Goal: Communication & Community: Answer question/provide support

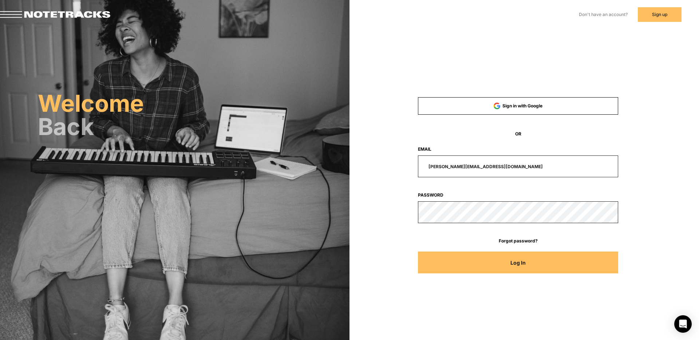
drag, startPoint x: 498, startPoint y: 166, endPoint x: 422, endPoint y: 162, distance: 76.2
click at [423, 162] on input "[PERSON_NAME][EMAIL_ADDRESS][DOMAIN_NAME]" at bounding box center [518, 167] width 201 height 22
type input "[EMAIL_ADDRESS][DOMAIN_NAME]"
click at [418, 252] on button "Log In" at bounding box center [518, 263] width 201 height 22
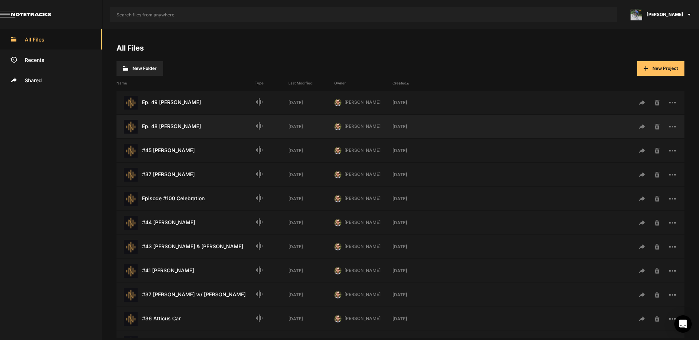
click at [175, 127] on div "Ep. 48 [PERSON_NAME] Last Modified: [DATE]" at bounding box center [186, 127] width 138 height 14
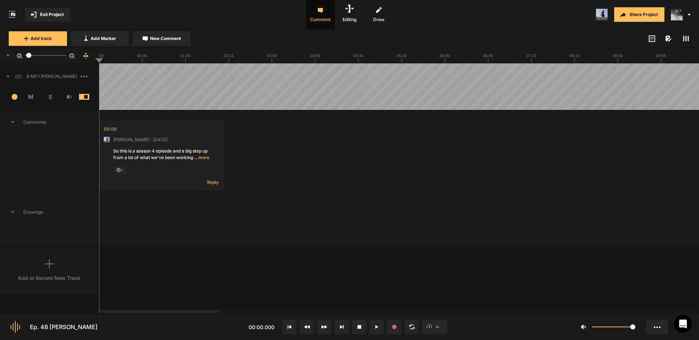
click at [204, 158] on span "… more" at bounding box center [202, 157] width 15 height 7
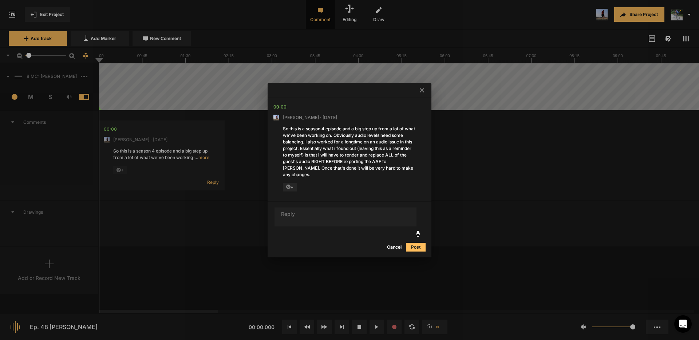
click at [121, 81] on div at bounding box center [349, 170] width 699 height 340
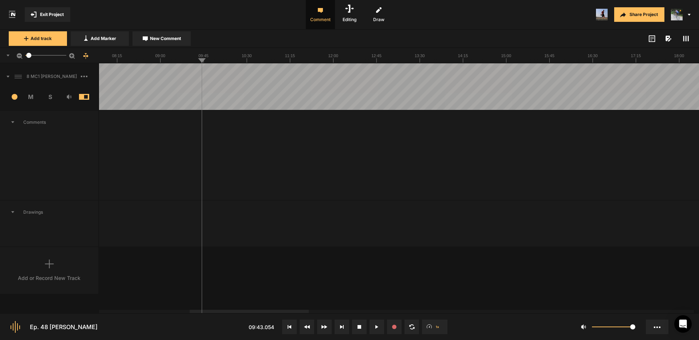
click at [292, 313] on div at bounding box center [249, 311] width 119 height 3
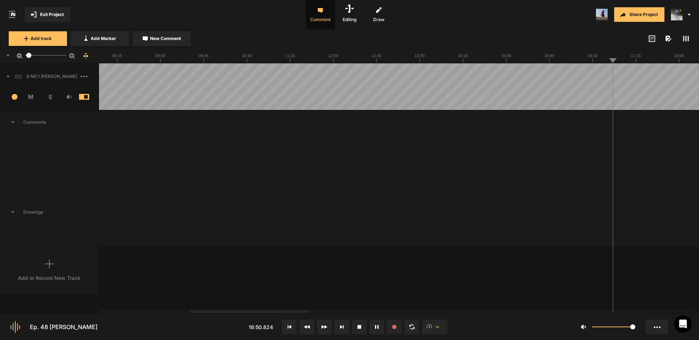
drag, startPoint x: 338, startPoint y: 71, endPoint x: 337, endPoint y: 80, distance: 9.2
click at [149, 311] on div at bounding box center [172, 311] width 119 height 3
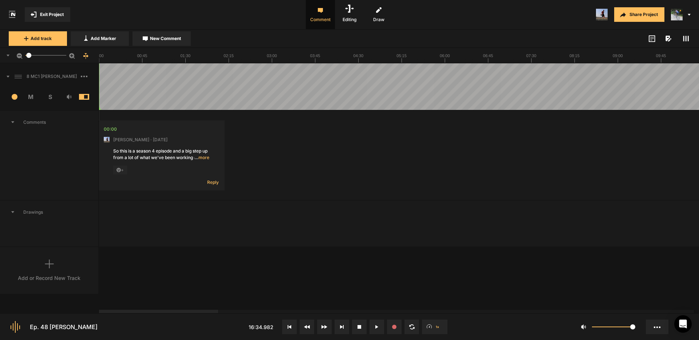
click at [8, 77] on span at bounding box center [4, 77] width 9 height 12
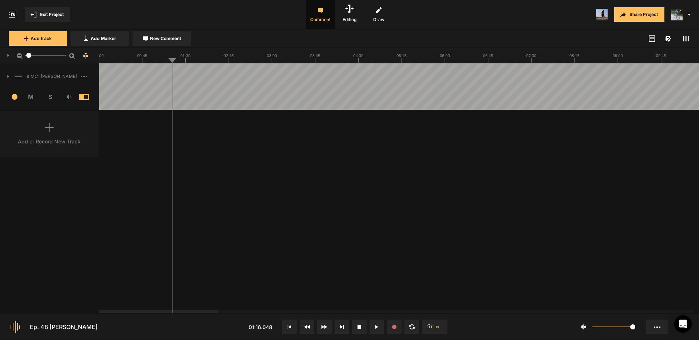
click at [7, 77] on span at bounding box center [4, 77] width 9 height 12
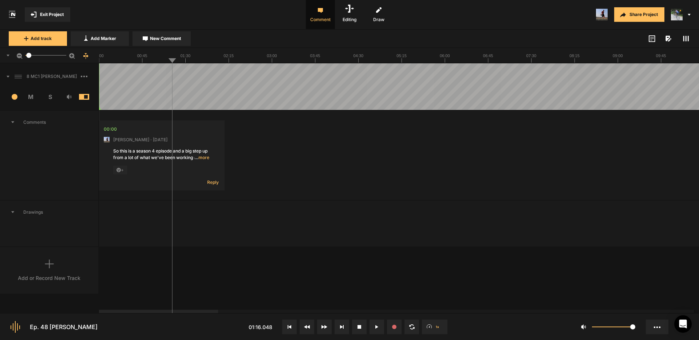
click at [7, 76] on icon at bounding box center [8, 77] width 3 height 2
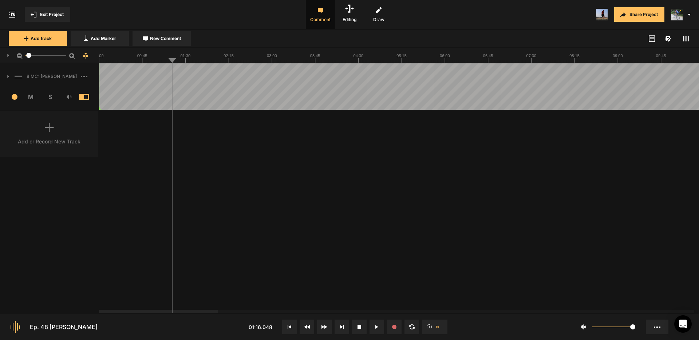
click at [9, 76] on div "8 MC1 [PERSON_NAME]" at bounding box center [49, 76] width 98 height 23
click at [8, 76] on icon at bounding box center [8, 76] width 2 height 3
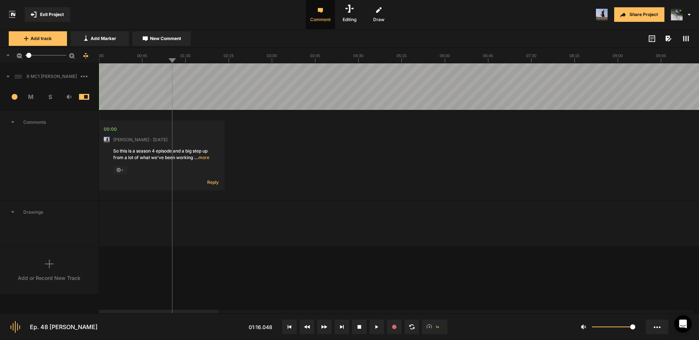
click at [8, 76] on icon at bounding box center [8, 77] width 3 height 2
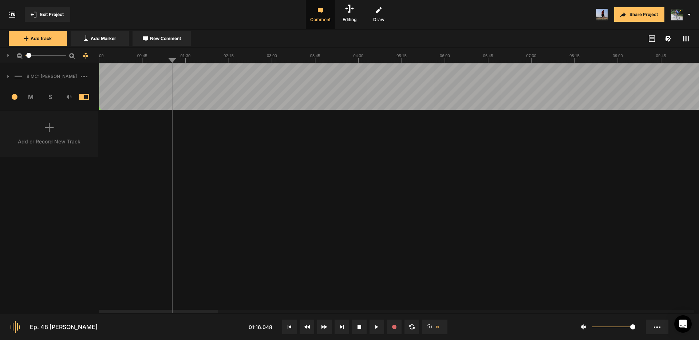
click at [687, 38] on icon at bounding box center [686, 39] width 6 height 6
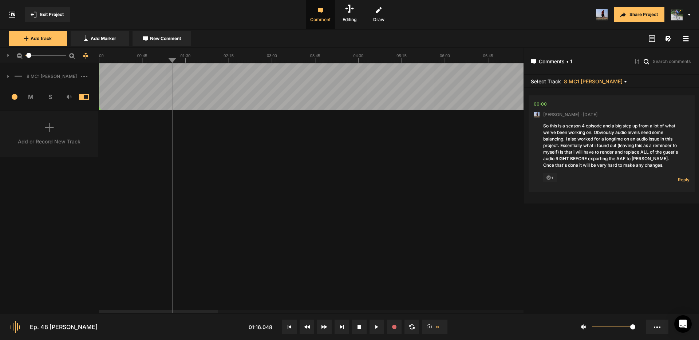
click at [598, 82] on span "8 MC1 [PERSON_NAME]" at bounding box center [593, 81] width 59 height 5
click at [663, 81] on div at bounding box center [349, 170] width 699 height 340
click at [687, 37] on icon at bounding box center [686, 39] width 6 height 6
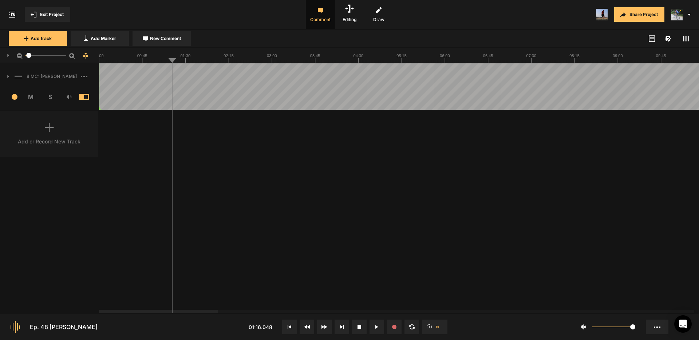
click at [169, 38] on span "New Comment" at bounding box center [165, 38] width 31 height 7
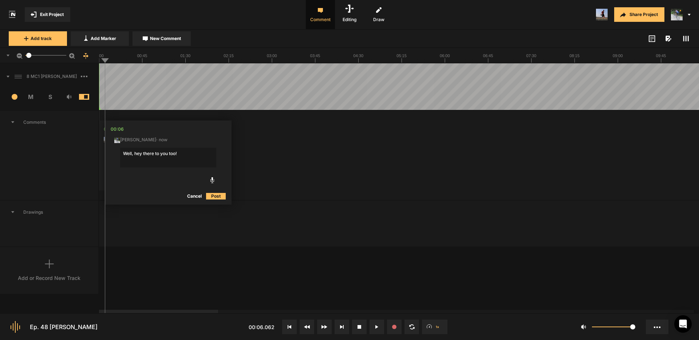
type textarea "Well, hey there to you too!"
click at [184, 154] on textarea "Well, hey there to you too!" at bounding box center [168, 158] width 96 height 20
click at [196, 197] on button "Cancel" at bounding box center [194, 196] width 23 height 9
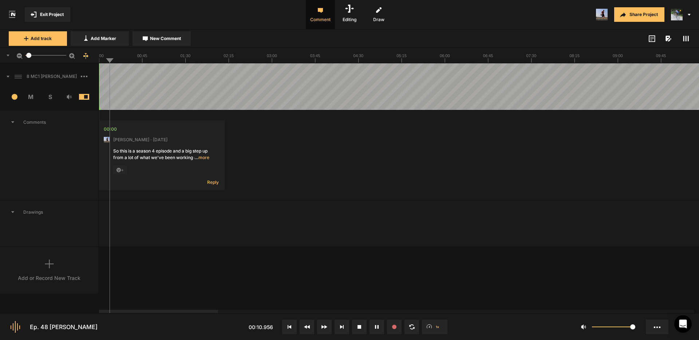
click at [202, 159] on span "… more" at bounding box center [202, 157] width 15 height 7
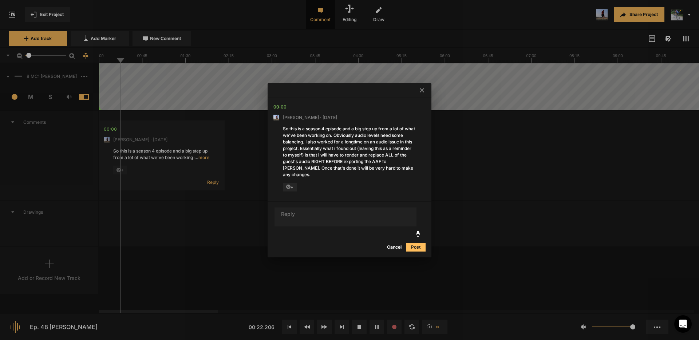
click at [122, 87] on div at bounding box center [349, 170] width 699 height 340
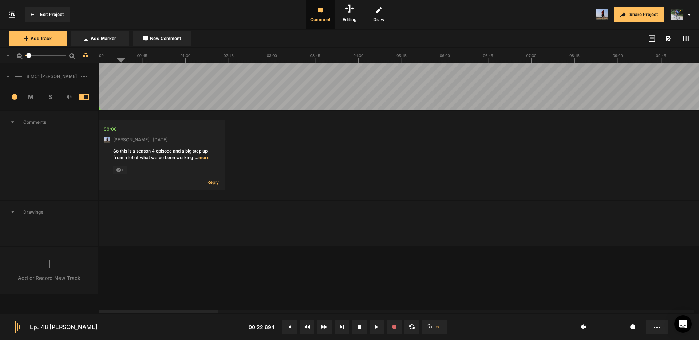
click at [203, 158] on span "… more" at bounding box center [202, 157] width 15 height 7
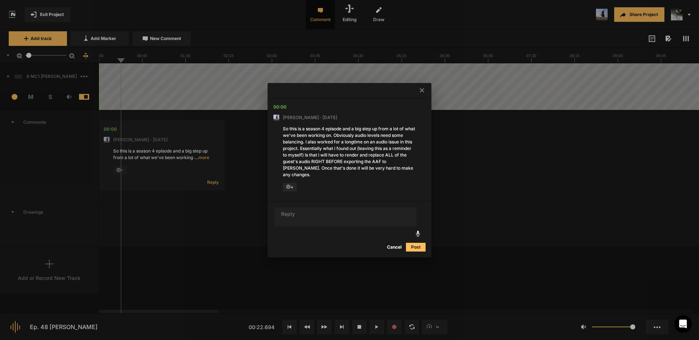
click at [338, 211] on textarea at bounding box center [346, 217] width 142 height 19
click at [321, 210] on textarea "Is this an export issue that'll force you to export this way going forward inde…" at bounding box center [346, 217] width 142 height 19
click at [354, 217] on textarea "Is this an issue that'll force you to export this way going forward indefinitel…" at bounding box center [346, 217] width 142 height 19
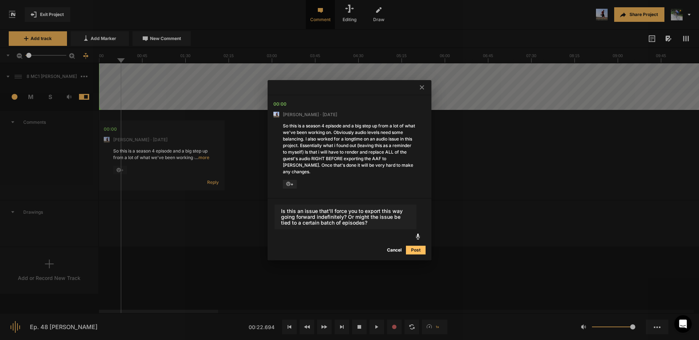
click at [321, 219] on textarea "Is this an issue that'll force you to export this way going forward indefinitel…" at bounding box center [346, 217] width 142 height 25
click at [392, 217] on textarea "Is this an issue that'll force you to export this way going forward indefinitel…" at bounding box center [346, 217] width 142 height 25
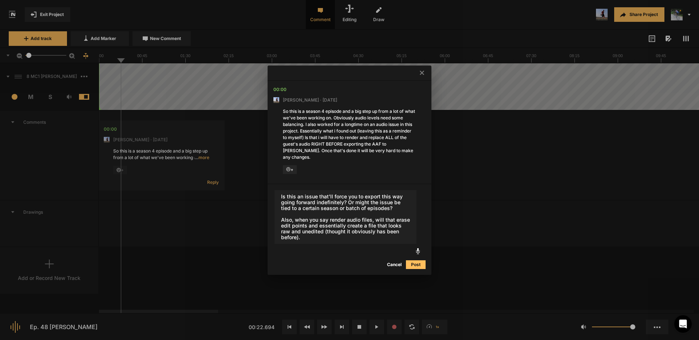
click at [330, 216] on textarea "Is this an issue that'll force you to export this way going forward indefinitel…" at bounding box center [346, 217] width 142 height 54
click at [329, 221] on textarea "Is this an issue that'll force you to export this way going forward indefinitel…" at bounding box center [346, 217] width 142 height 54
drag, startPoint x: 308, startPoint y: 229, endPoint x: 281, endPoint y: 228, distance: 27.0
click at [281, 228] on textarea "Is this an issue that'll force you to export this way going forward indefinitel…" at bounding box center [346, 217] width 142 height 54
click at [326, 235] on textarea "Is this an issue that'll force you to export this way going forward indefinitel…" at bounding box center [346, 217] width 142 height 54
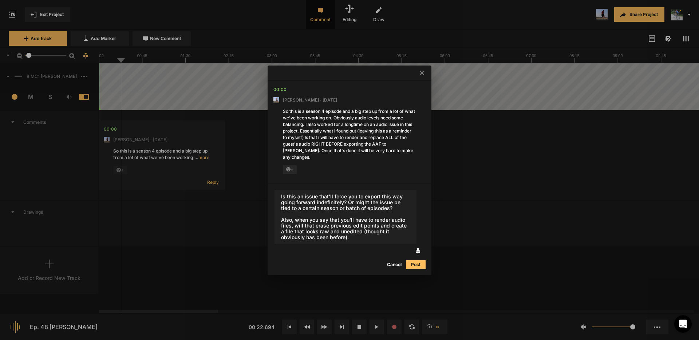
click at [327, 235] on textarea "Is this an issue that'll force you to export this way going forward indefinitel…" at bounding box center [346, 217] width 142 height 54
click at [305, 233] on textarea "Is this an issue that'll force you to export this way going forward indefinitel…" at bounding box center [346, 217] width 142 height 54
click at [349, 234] on textarea "Is this an issue that'll force you to export this way going forward indefinitel…" at bounding box center [346, 217] width 142 height 54
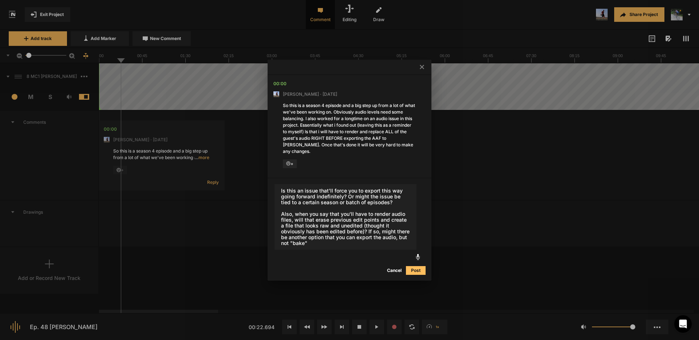
click at [377, 235] on textarea "Is this an issue that'll force you to export this way going forward indefinitel…" at bounding box center [346, 217] width 142 height 66
click at [325, 239] on textarea "Is this an issue that'll force you to export this way going forward indefinitel…" at bounding box center [346, 217] width 142 height 66
click at [328, 231] on textarea "Is this an issue that'll force you to export this way going forward indefinitel…" at bounding box center [346, 217] width 142 height 66
click at [342, 241] on textarea "Is this an issue that'll force you to export this way going forward indefinitel…" at bounding box center [346, 217] width 142 height 66
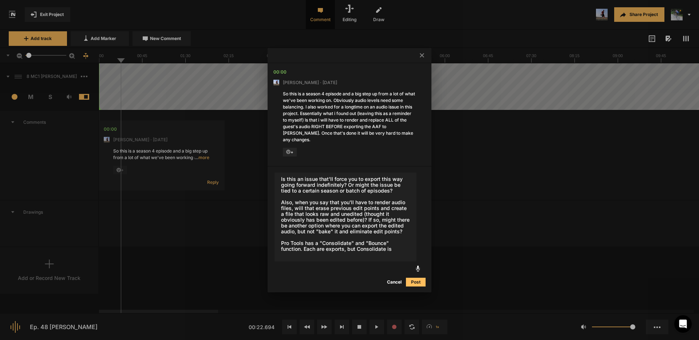
drag, startPoint x: 396, startPoint y: 246, endPoint x: 271, endPoint y: 238, distance: 124.4
click at [272, 239] on div "Is this an issue that'll force you to export this way going forward indefinitel…" at bounding box center [350, 229] width 164 height 126
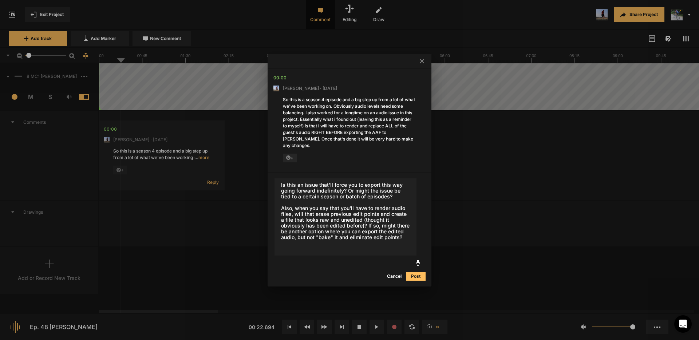
type textarea "Is this an issue that'll force you to export this way going forward indefinitel…"
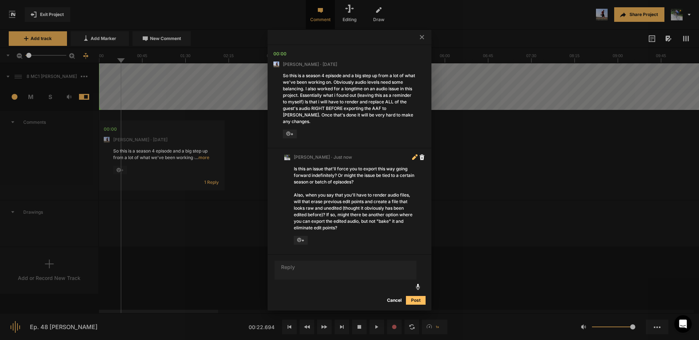
click at [414, 156] on icon at bounding box center [414, 158] width 4 height 4
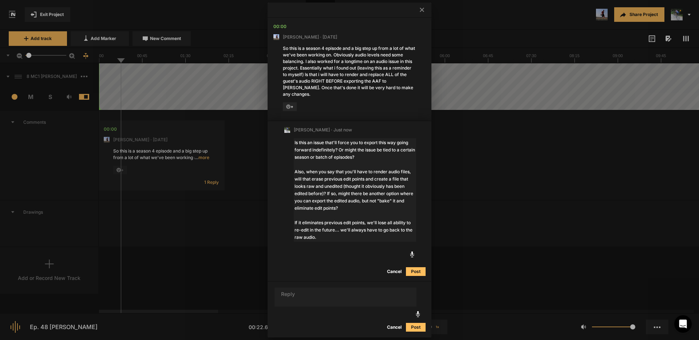
click at [315, 205] on textarea "Is this an issue that'll force you to export this way going forward indefinitel…" at bounding box center [355, 189] width 122 height 103
click at [317, 234] on textarea "Is this an issue that'll force you to export this way going forward indefinitel…" at bounding box center [355, 189] width 122 height 103
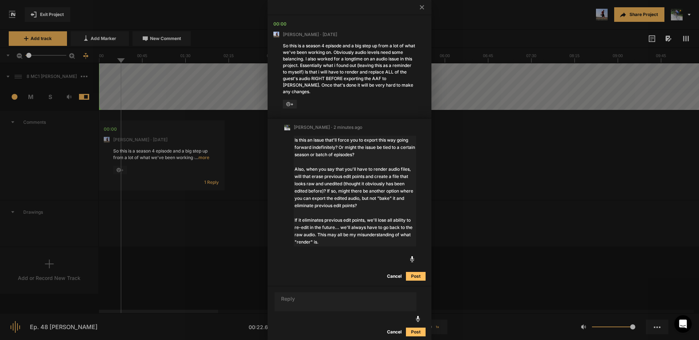
click at [335, 223] on textarea "Is this an issue that'll force you to export this way going forward indefinitel…" at bounding box center [355, 191] width 122 height 111
click at [374, 231] on textarea "Is this an issue that'll force you to export this way going forward indefinitel…" at bounding box center [355, 191] width 122 height 111
click at [380, 220] on textarea "Is this an issue that'll force you to export this way going forward indefinitel…" at bounding box center [355, 191] width 122 height 111
click at [320, 235] on textarea "Is this an issue that'll force you to export this way going forward indefinitel…" at bounding box center [355, 191] width 122 height 111
click at [374, 231] on textarea "Is this an issue that'll force you to export this way going forward indefinitel…" at bounding box center [355, 191] width 122 height 111
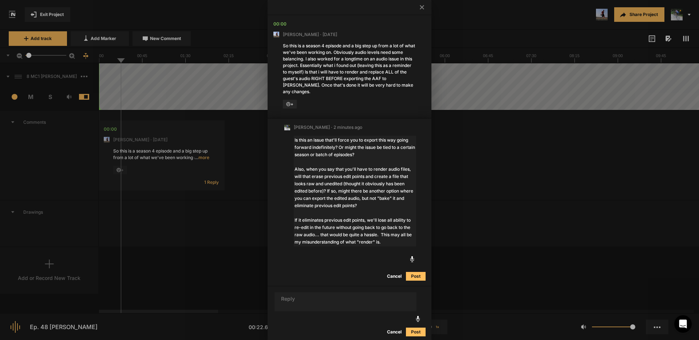
click at [384, 182] on textarea "Is this an issue that'll force you to export this way going forward indefinitel…" at bounding box center [355, 191] width 122 height 111
click at [381, 231] on textarea "Is this an issue that'll force you to export this way going forward indefinitel…" at bounding box center [355, 191] width 122 height 111
type textarea "Is this an issue that'll force you to export this way going forward indefinitel…"
click at [416, 273] on button "Post" at bounding box center [416, 276] width 20 height 9
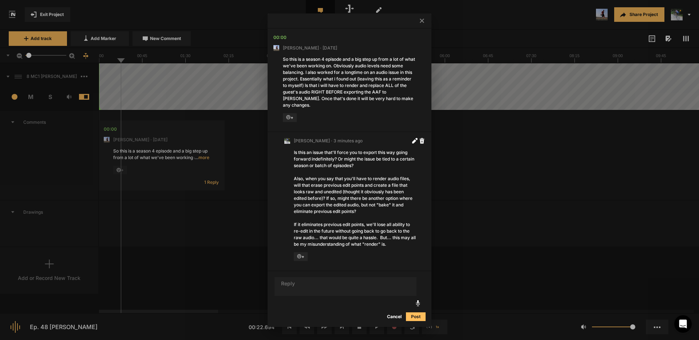
click at [118, 75] on div at bounding box center [349, 170] width 699 height 340
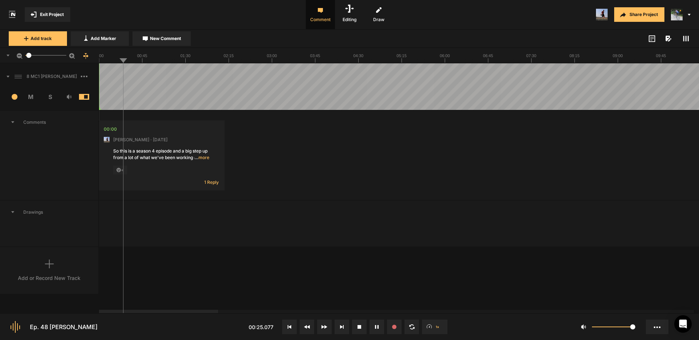
click at [207, 156] on span "… more" at bounding box center [202, 157] width 15 height 7
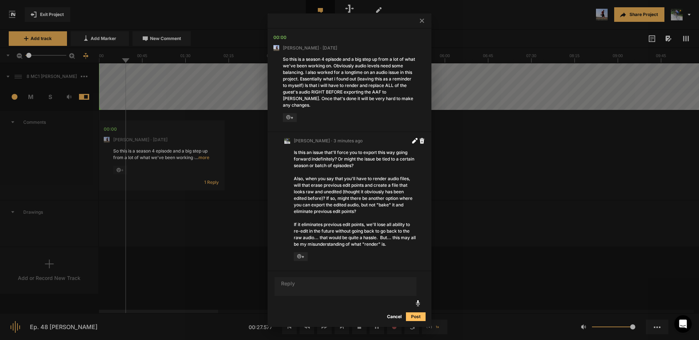
click at [421, 23] on icon at bounding box center [422, 21] width 4 height 4
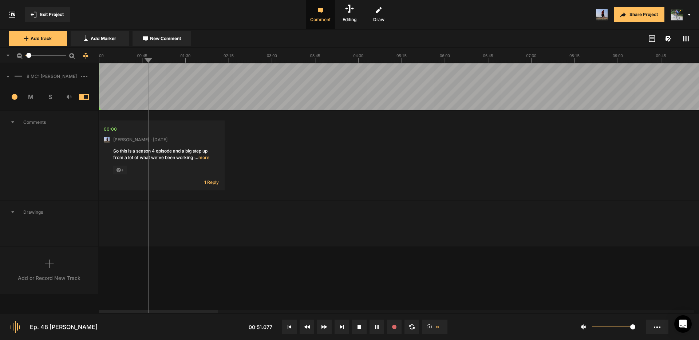
drag, startPoint x: 30, startPoint y: 57, endPoint x: 59, endPoint y: 59, distance: 29.5
click at [59, 59] on mat-slider "40.4" at bounding box center [46, 55] width 47 height 17
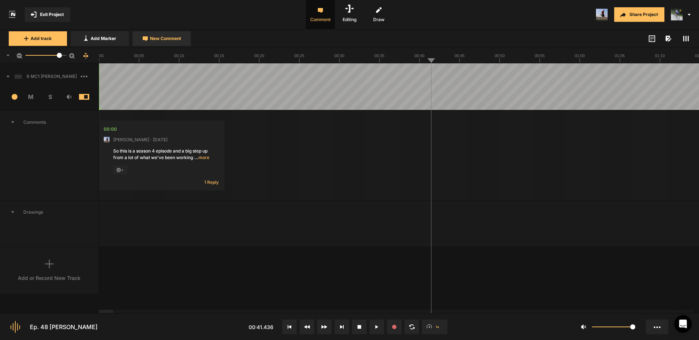
click at [166, 40] on span "New Comment" at bounding box center [165, 38] width 31 height 7
type textarea "Cut from "to" to "to" if possible"
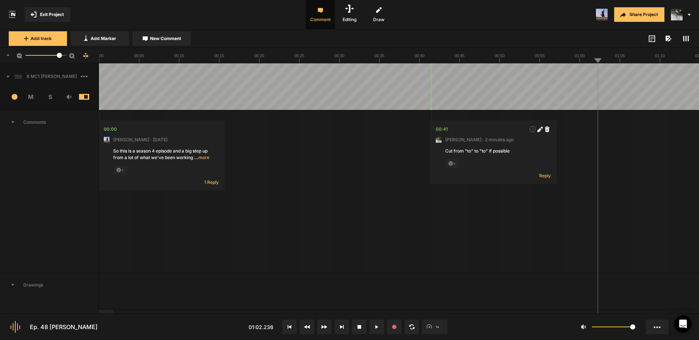
click at [99, 312] on div at bounding box center [106, 311] width 14 height 3
click at [209, 183] on span "1 Reply" at bounding box center [211, 182] width 15 height 6
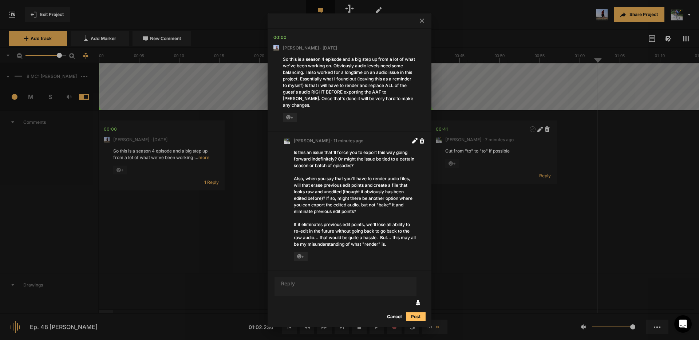
click at [393, 243] on div "Is this an issue that'll force you to export this way going forward indefinitel…" at bounding box center [355, 198] width 122 height 98
click at [415, 139] on icon at bounding box center [414, 140] width 5 height 5
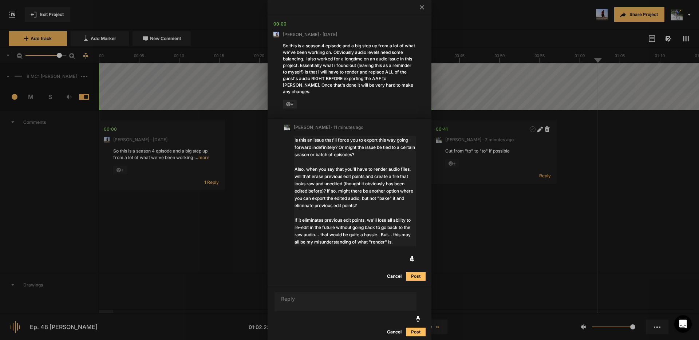
drag, startPoint x: 398, startPoint y: 237, endPoint x: 169, endPoint y: 110, distance: 262.8
click at [169, 110] on div "00:00 [PERSON_NAME] · [DATE] So this is a season 4 episode and a big step up fr…" at bounding box center [349, 170] width 699 height 340
click at [393, 272] on button "Cancel" at bounding box center [394, 276] width 23 height 9
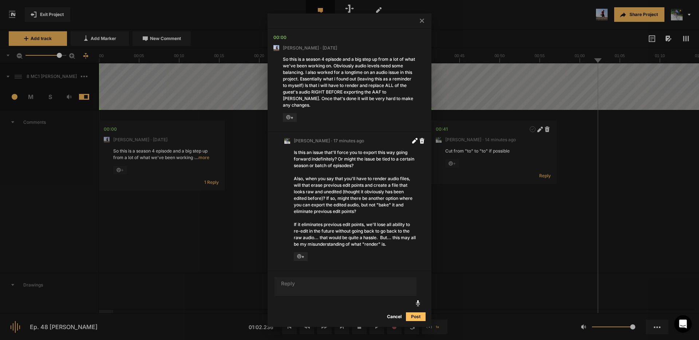
click at [397, 313] on button "Cancel" at bounding box center [394, 317] width 23 height 9
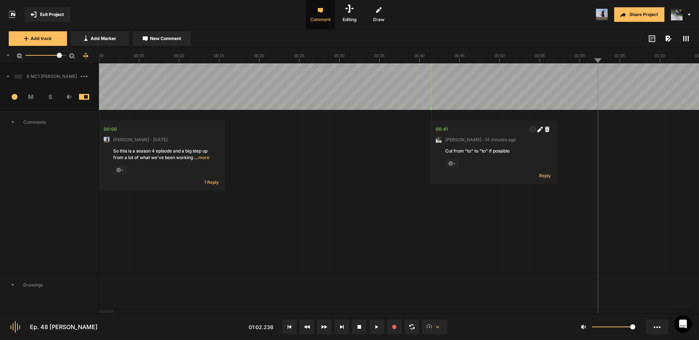
click at [205, 159] on span "… more" at bounding box center [202, 157] width 15 height 7
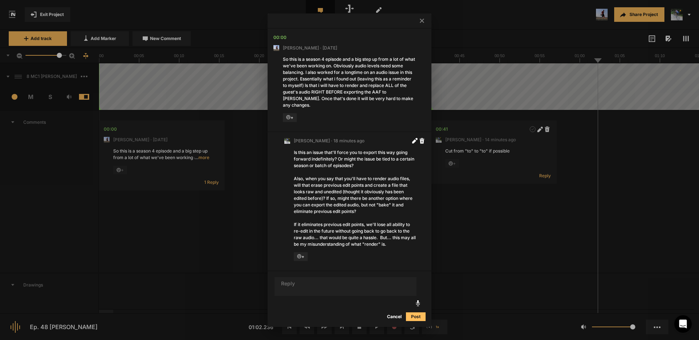
click at [421, 23] on icon at bounding box center [422, 21] width 4 height 4
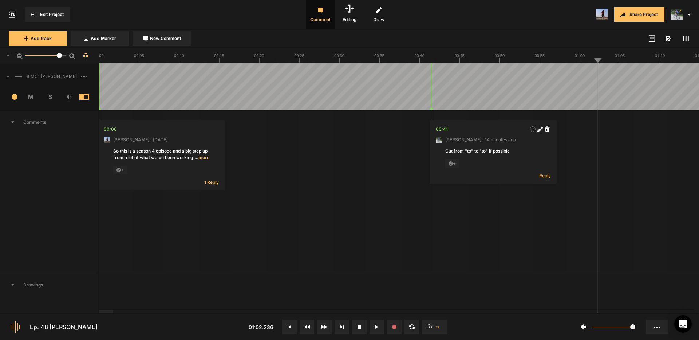
click at [52, 16] on span "Exit Project" at bounding box center [52, 14] width 24 height 7
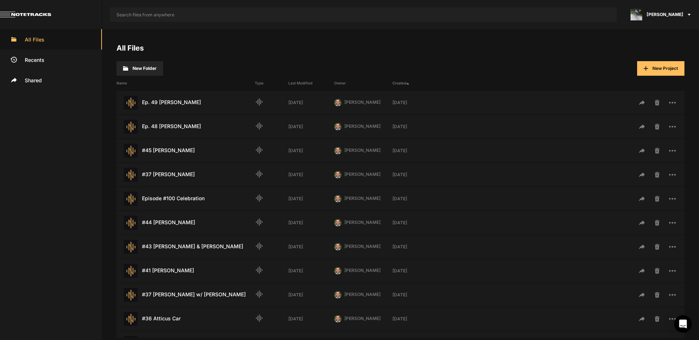
click at [671, 16] on span "[PERSON_NAME]" at bounding box center [665, 14] width 37 height 7
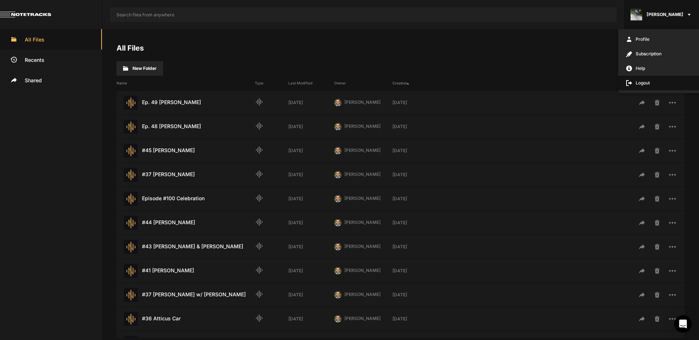
click at [647, 82] on span "Logout" at bounding box center [658, 83] width 81 height 15
